Goal: Task Accomplishment & Management: Manage account settings

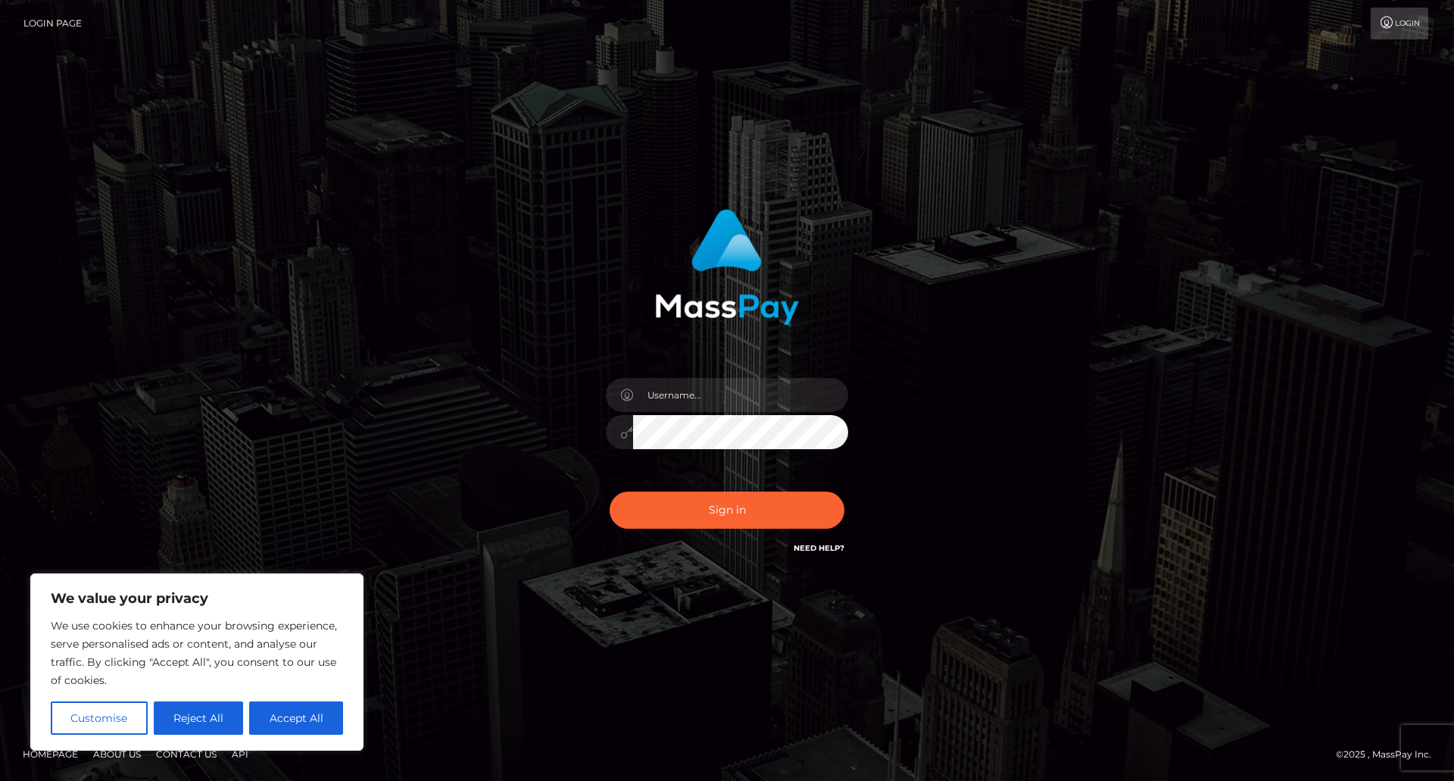
click at [461, 458] on div "Sign in" at bounding box center [726, 391] width 863 height 386
click at [701, 395] on input "text" at bounding box center [740, 395] width 215 height 34
type input "ladyvi@protonmail.com"
click at [697, 508] on button "Sign in" at bounding box center [727, 510] width 235 height 37
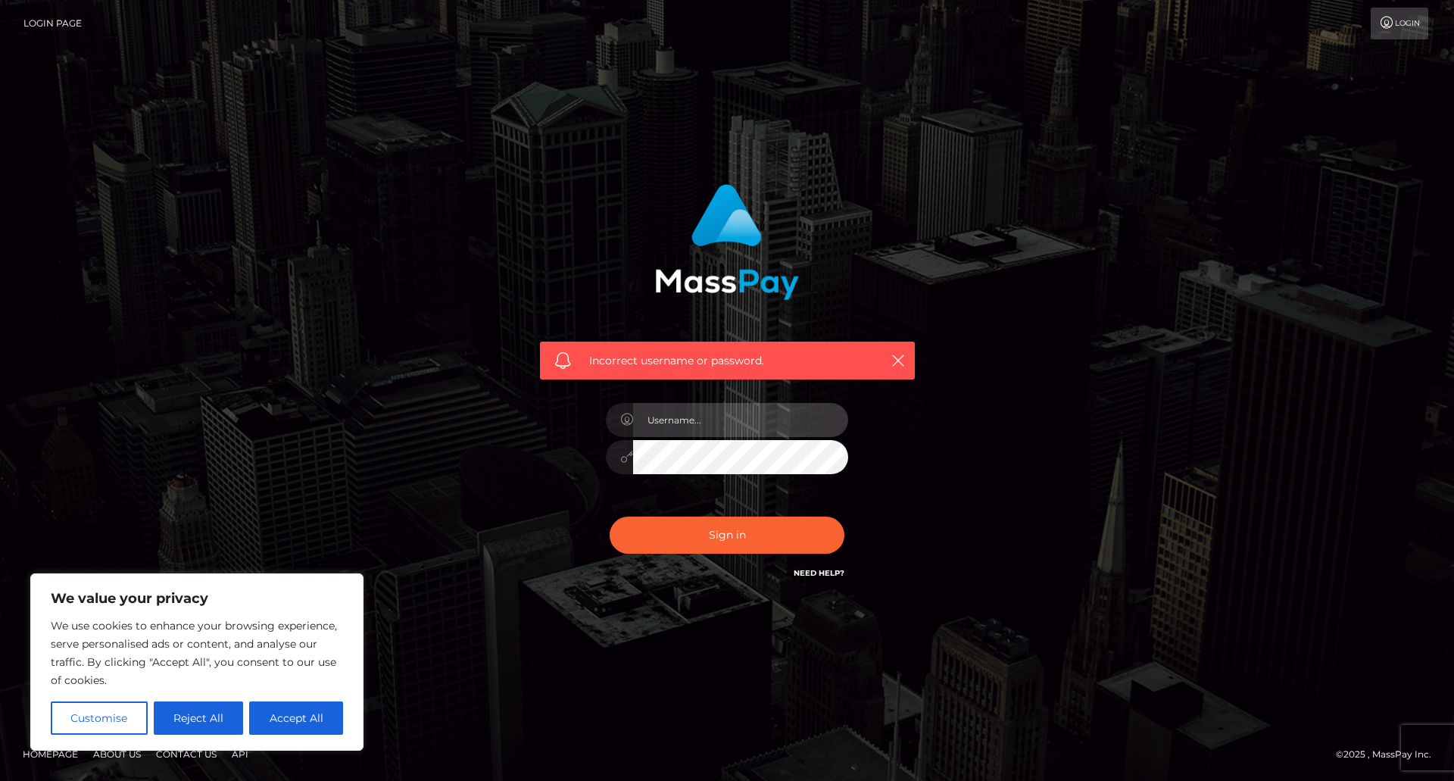
click at [711, 429] on input "text" at bounding box center [740, 420] width 215 height 34
click at [704, 424] on input "bGFkeXZpQHByb3Rvbm1haWwuY29t" at bounding box center [740, 420] width 215 height 34
click at [914, 389] on div "Incorrect username or password. ladyvi@protonmail.com" at bounding box center [728, 383] width 398 height 420
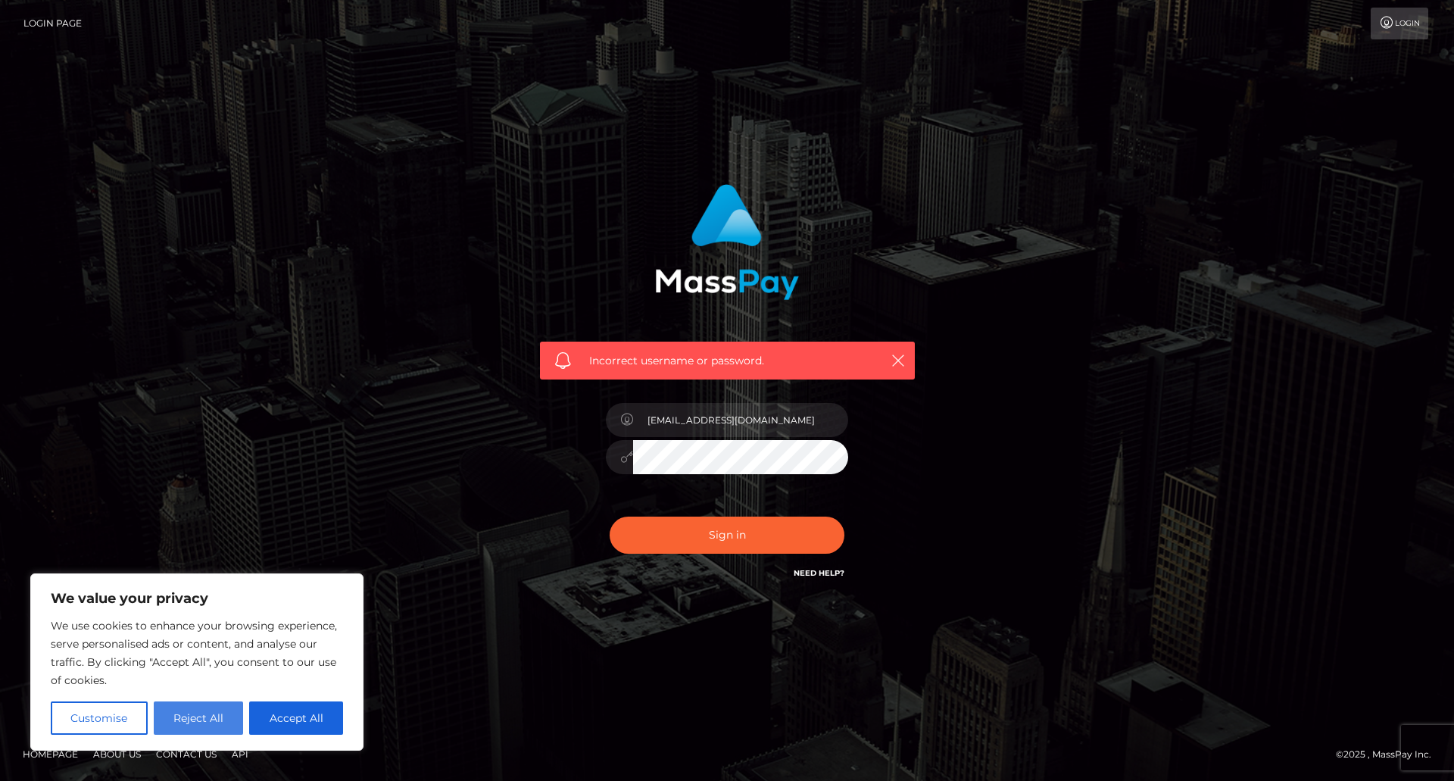
click at [214, 705] on button "Reject All" at bounding box center [199, 717] width 90 height 33
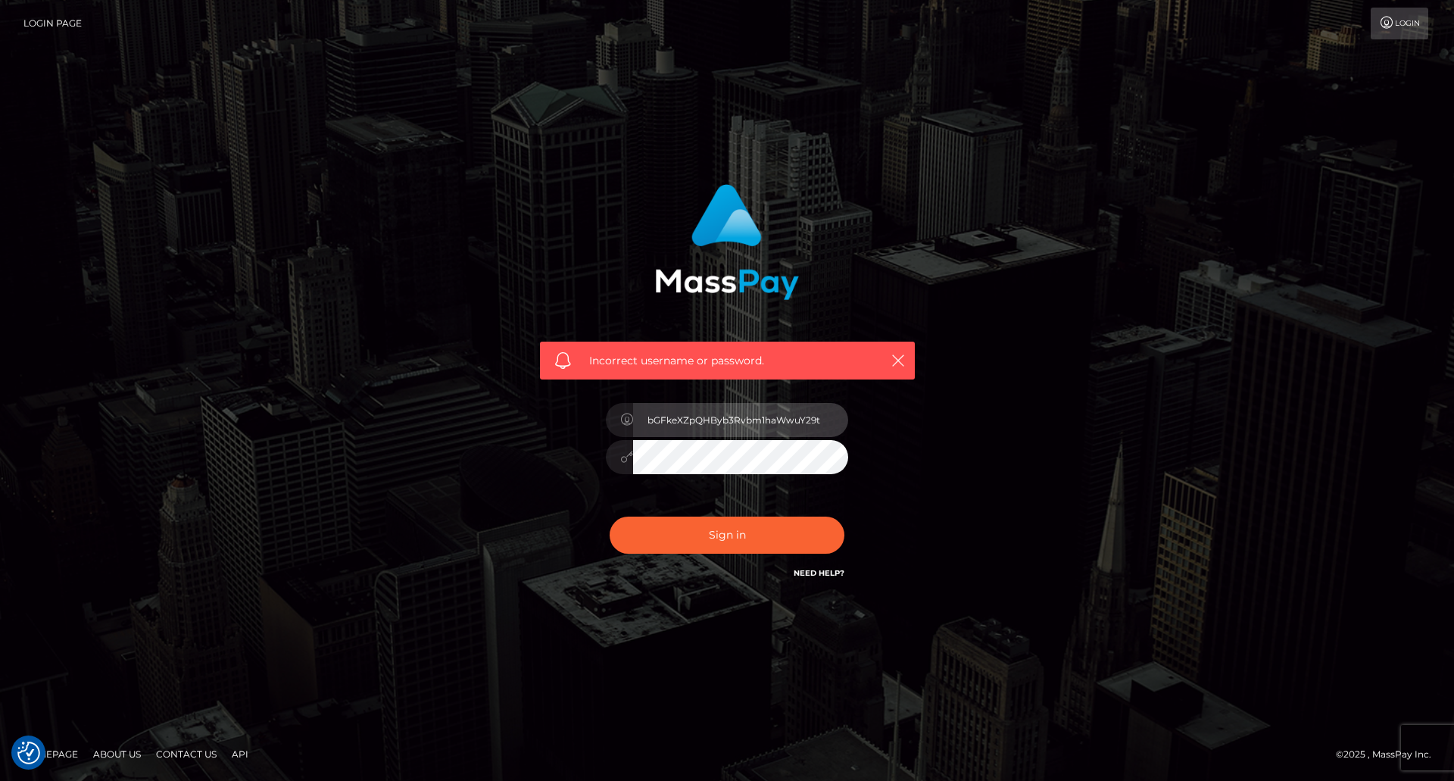
click at [735, 409] on input "bGFkeXZpQHByb3Rvbm1haWwuY29t" at bounding box center [740, 420] width 215 height 34
type input "[EMAIL_ADDRESS][DOMAIN_NAME]"
click at [730, 536] on button "Sign in" at bounding box center [727, 535] width 235 height 37
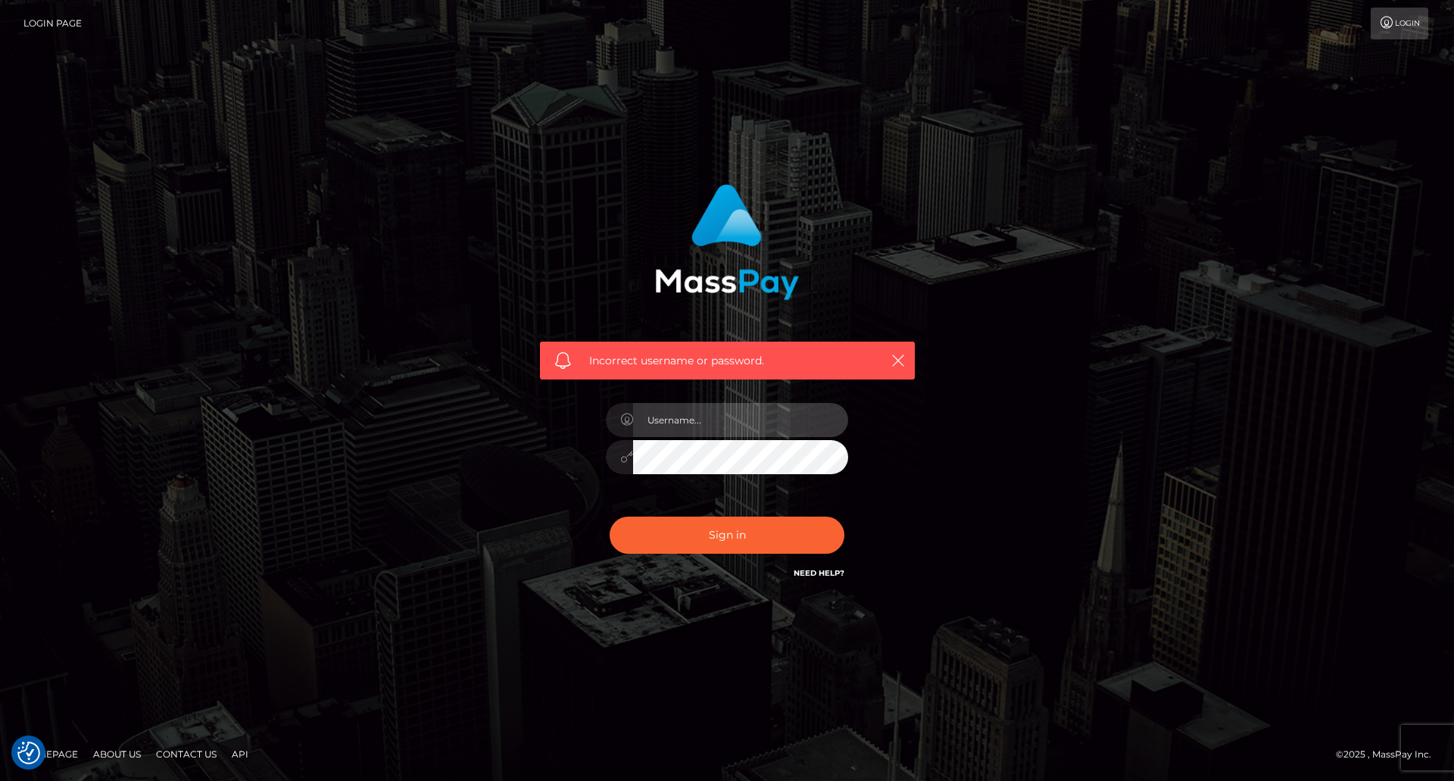
click at [714, 423] on input "text" at bounding box center [740, 420] width 215 height 34
click at [1390, 23] on icon at bounding box center [1387, 23] width 16 height 12
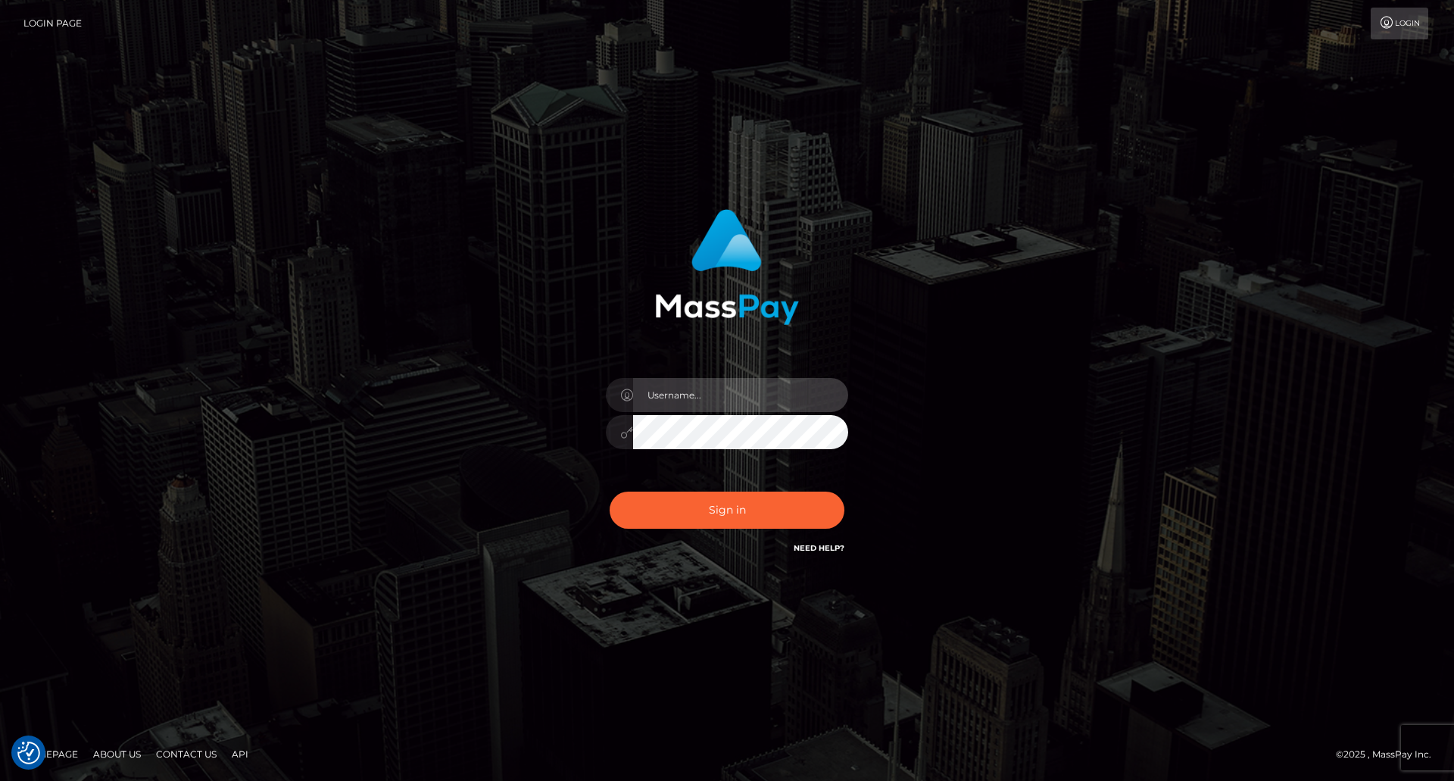
click at [731, 389] on input "text" at bounding box center [740, 395] width 215 height 34
type input "ladyvi@protonmail.com"
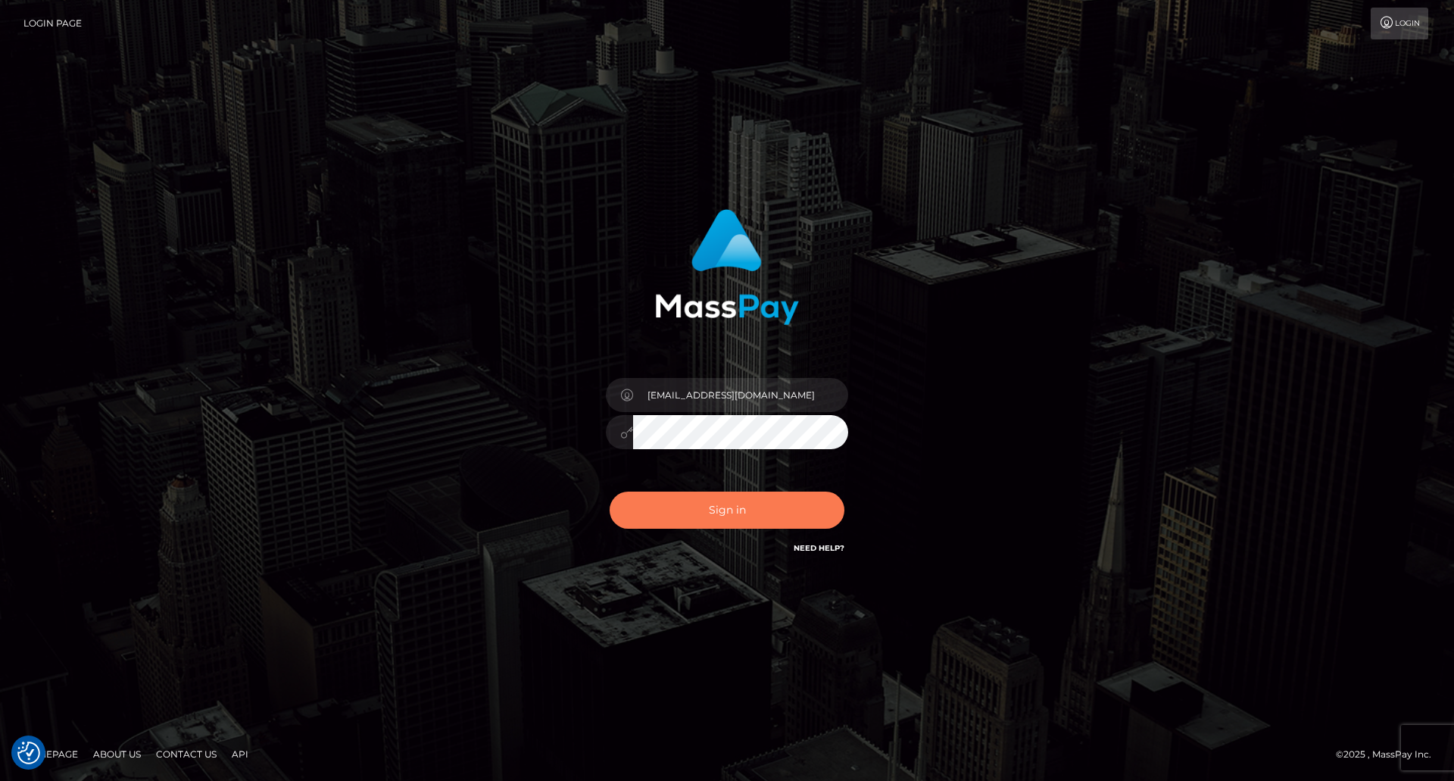
click at [639, 515] on button "Sign in" at bounding box center [727, 510] width 235 height 37
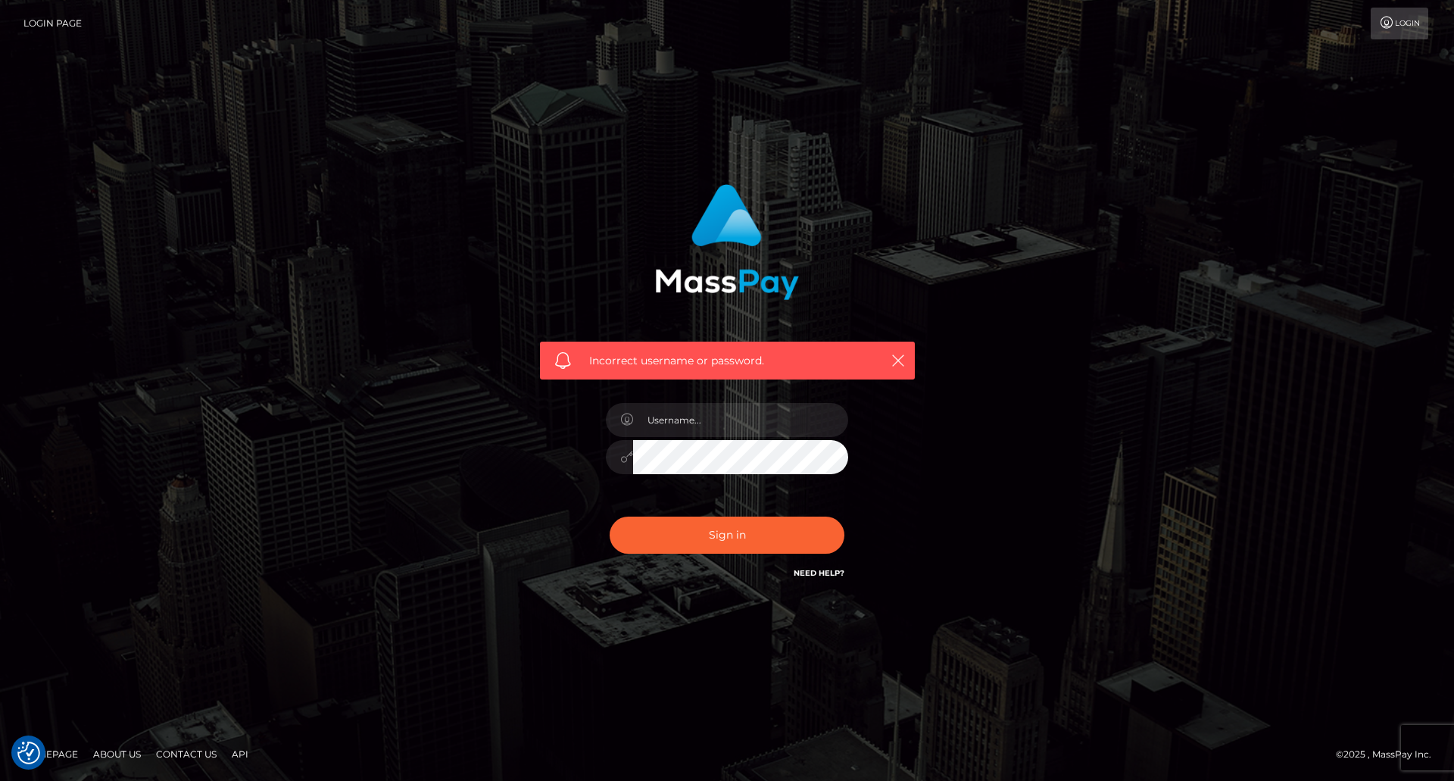
click at [823, 572] on link "Need Help?" at bounding box center [819, 573] width 51 height 10
click at [52, 17] on link "Login Page" at bounding box center [52, 24] width 58 height 32
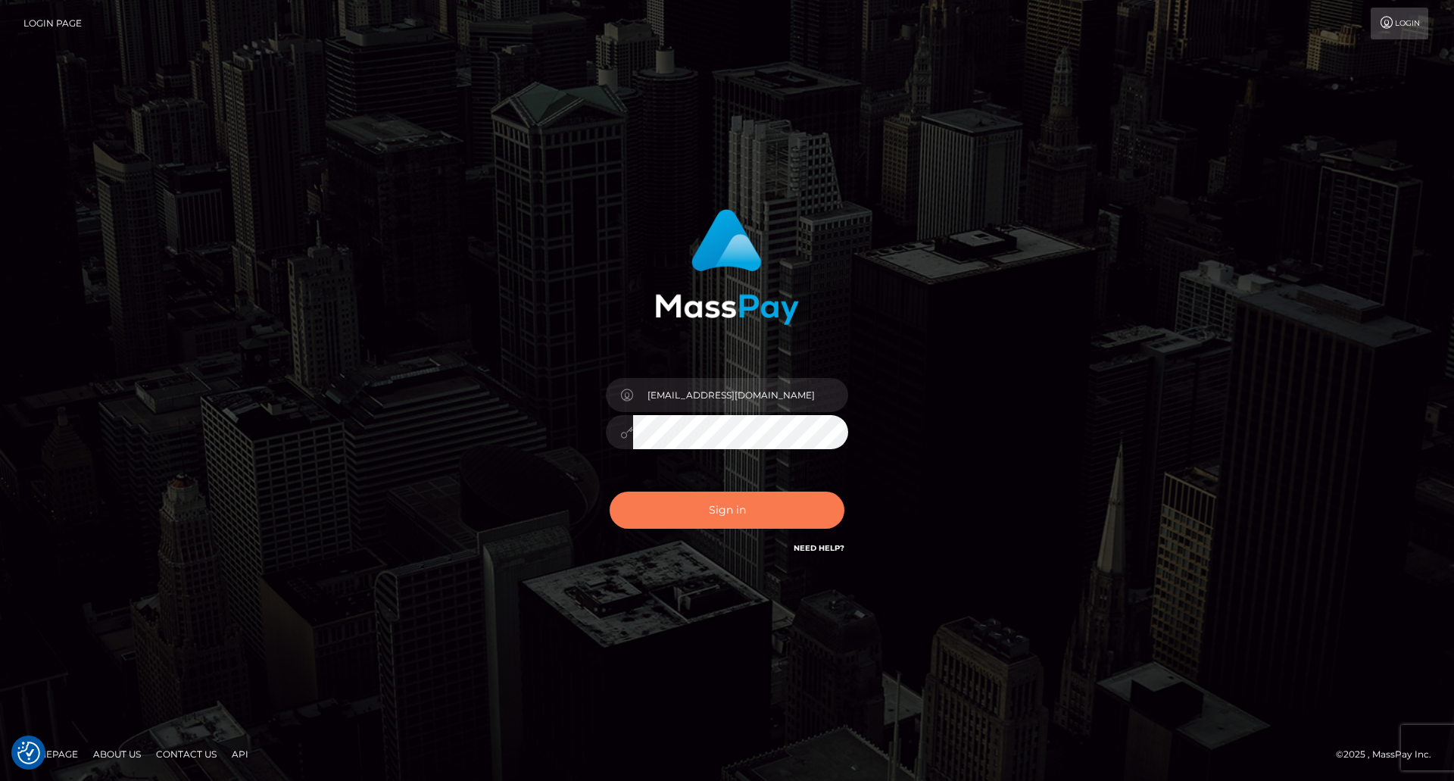
click at [688, 505] on button "Sign in" at bounding box center [727, 510] width 235 height 37
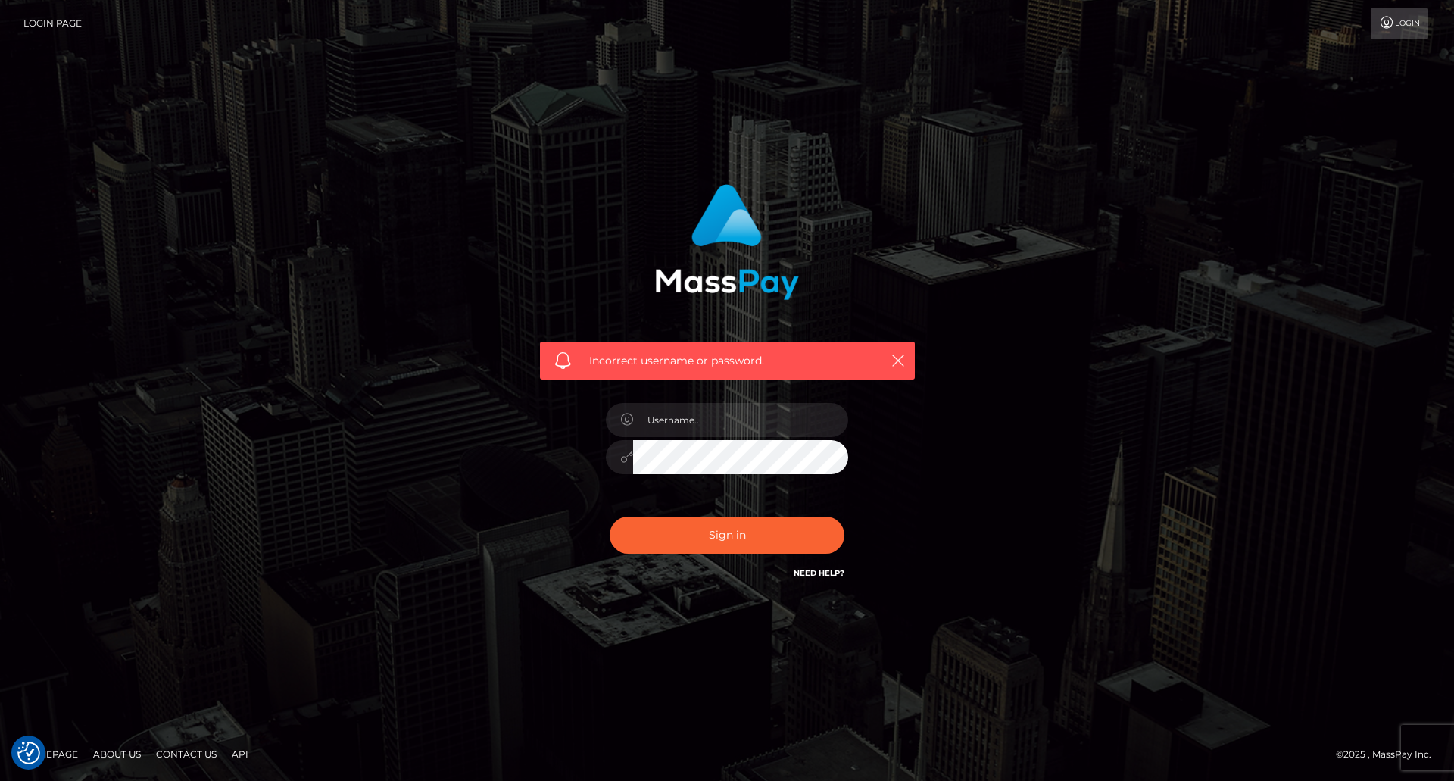
click at [832, 578] on h6 "Need Help?" at bounding box center [819, 572] width 51 height 13
click at [822, 575] on link "Need Help?" at bounding box center [819, 573] width 51 height 10
click at [820, 570] on link "Need Help?" at bounding box center [819, 573] width 51 height 10
drag, startPoint x: 820, startPoint y: 570, endPoint x: 279, endPoint y: 353, distance: 582.6
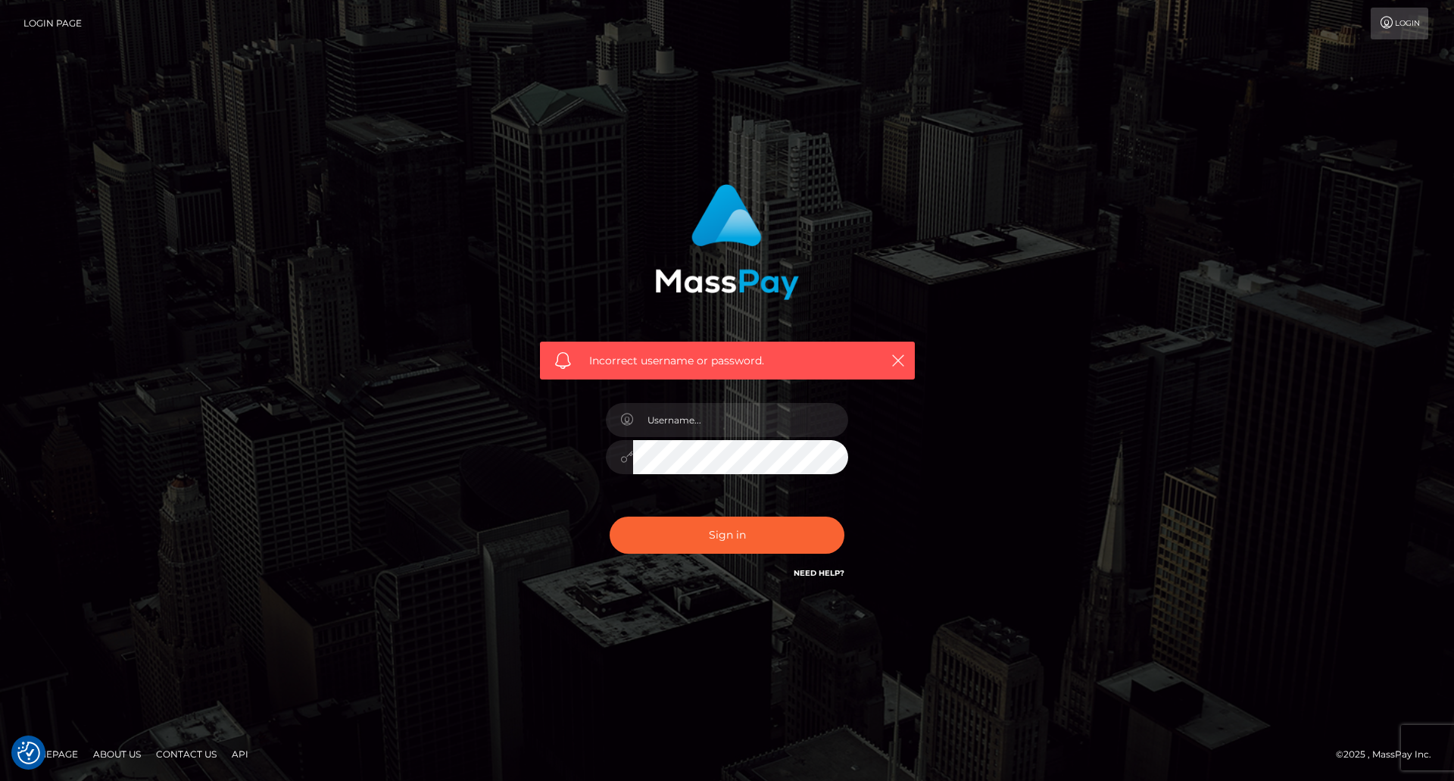
click at [279, 353] on div "Incorrect username or password." at bounding box center [727, 390] width 1454 height 663
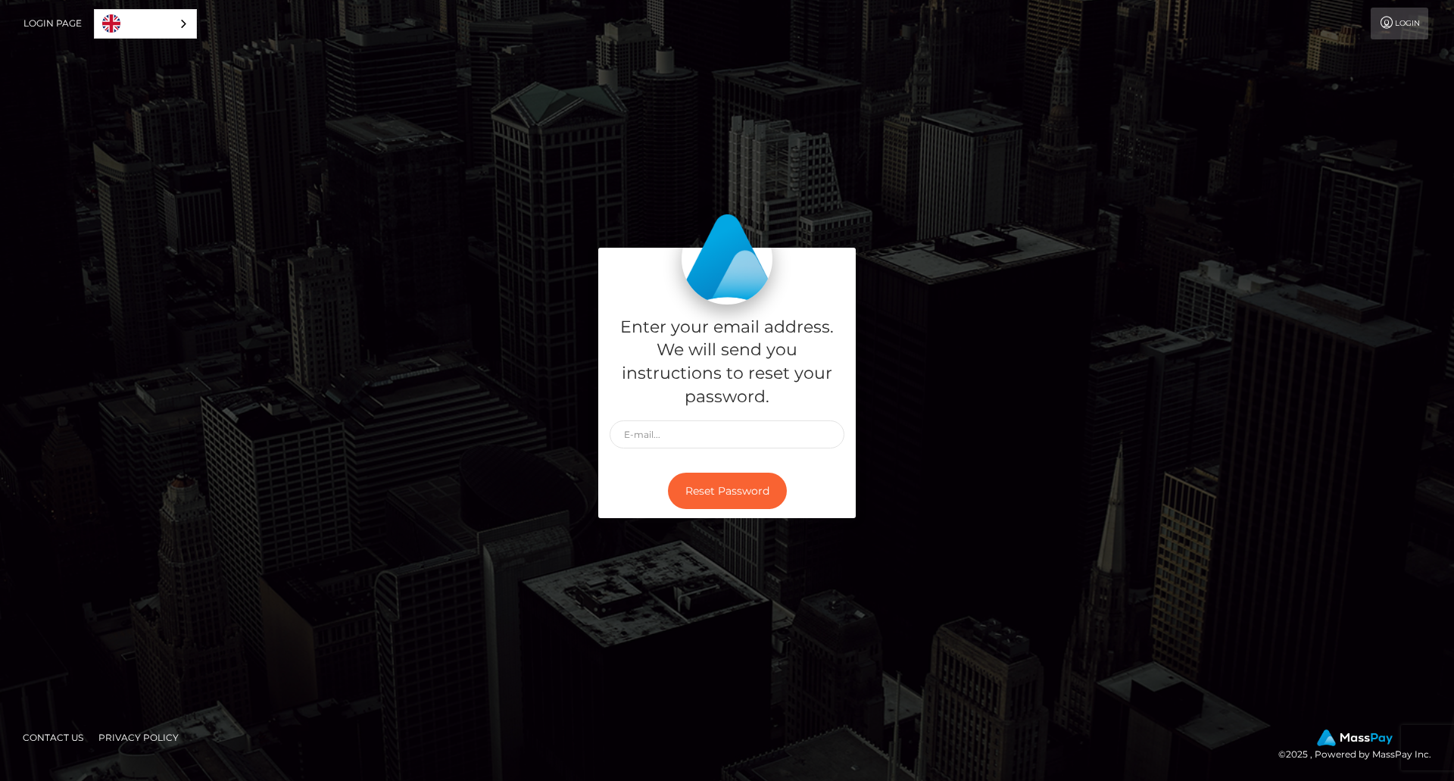
click at [798, 450] on div "Enter your email address. We will send you instructions to reset your password." at bounding box center [727, 383] width 258 height 159
click at [795, 439] on input "text" at bounding box center [727, 434] width 235 height 28
type input "[EMAIL_ADDRESS][DOMAIN_NAME]"
click at [739, 484] on button "Reset Password" at bounding box center [727, 491] width 119 height 37
